Goal: Task Accomplishment & Management: Complete application form

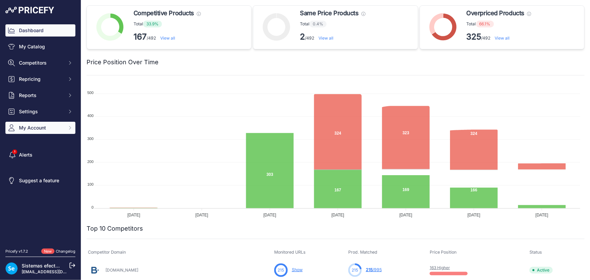
click at [64, 133] on button "My Account" at bounding box center [40, 128] width 70 height 12
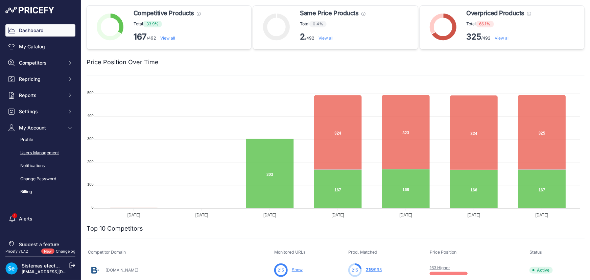
click at [47, 153] on link "Users Management" at bounding box center [40, 153] width 70 height 12
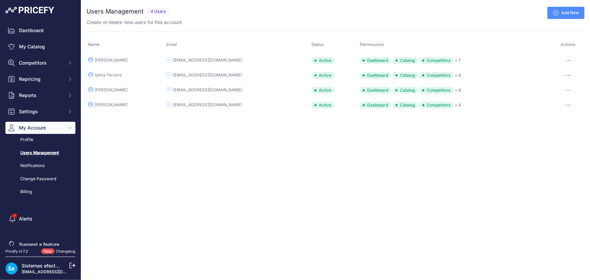
click at [572, 14] on link "Add New" at bounding box center [566, 13] width 37 height 12
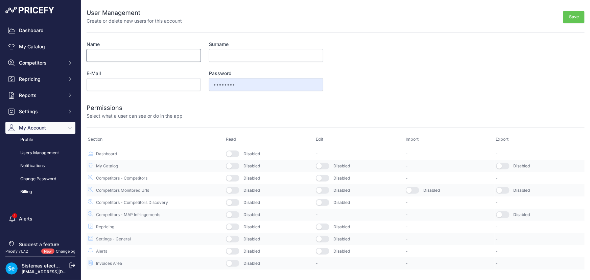
click at [127, 55] on input "Name" at bounding box center [144, 55] width 114 height 13
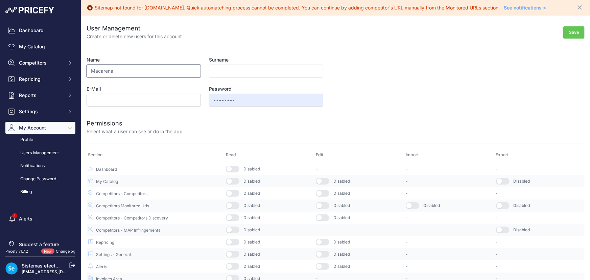
type input "Macarena"
click at [245, 72] on input "Surname" at bounding box center [266, 71] width 114 height 13
type input "Grau"
drag, startPoint x: 147, startPoint y: 97, endPoint x: 152, endPoint y: 106, distance: 10.0
click at [147, 97] on input "E-Mail" at bounding box center [144, 100] width 114 height 13
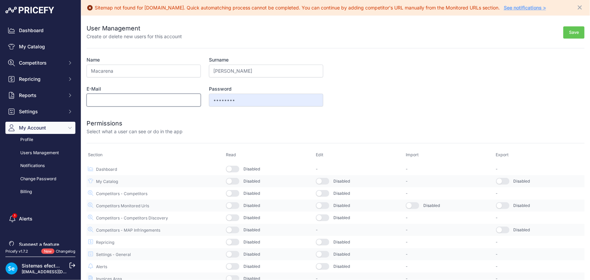
paste input "martina@ledkia.it"
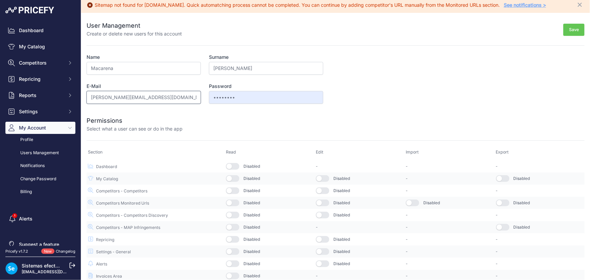
scroll to position [4, 0]
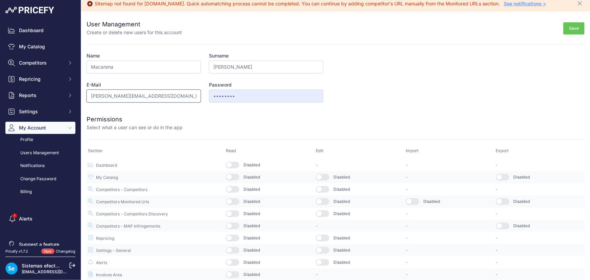
type input "martina@ledkia.it"
click at [232, 176] on button "button" at bounding box center [233, 177] width 14 height 7
click at [234, 188] on button "button" at bounding box center [233, 189] width 14 height 7
click at [233, 203] on button "button" at bounding box center [233, 201] width 14 height 7
click at [236, 164] on button "button" at bounding box center [233, 165] width 14 height 7
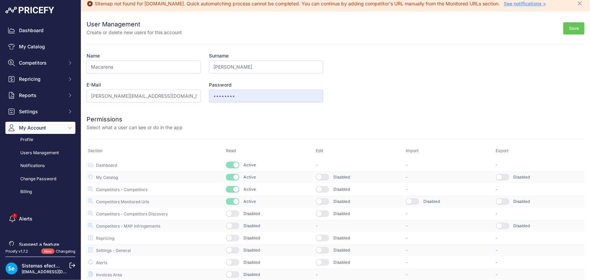
click at [233, 213] on button "button" at bounding box center [233, 213] width 14 height 7
click at [574, 27] on button "Save" at bounding box center [574, 28] width 21 height 13
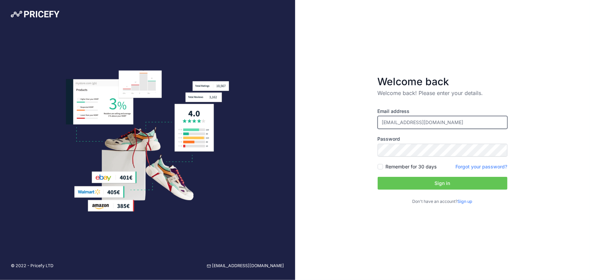
click at [420, 122] on input "[EMAIL_ADDRESS][DOMAIN_NAME]" at bounding box center [443, 122] width 130 height 13
type input "[EMAIL_ADDRESS][DOMAIN_NAME]"
click at [449, 183] on button "Sign in" at bounding box center [443, 183] width 130 height 13
